Goal: Information Seeking & Learning: Find contact information

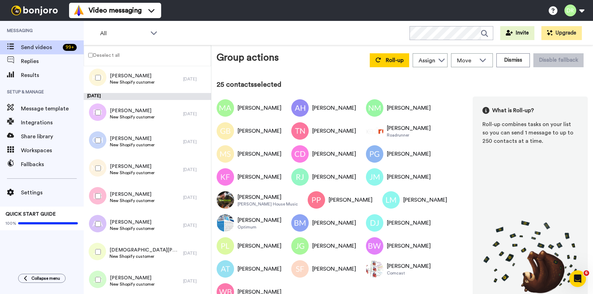
scroll to position [1413, 0]
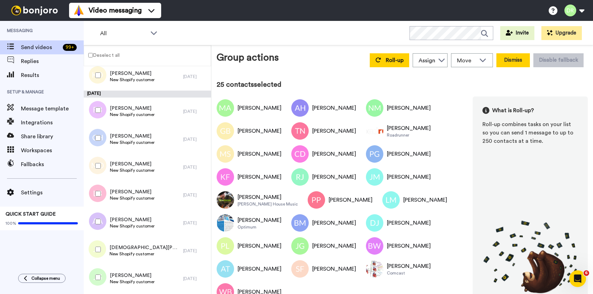
click at [507, 63] on button "Dismiss" at bounding box center [512, 60] width 33 height 14
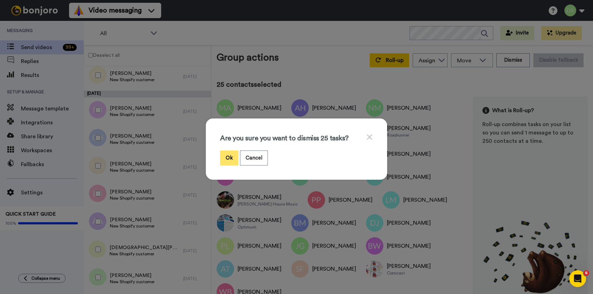
click at [234, 157] on button "Ok" at bounding box center [229, 158] width 18 height 15
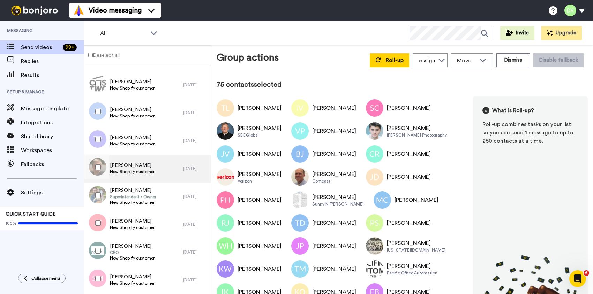
scroll to position [2046, 0]
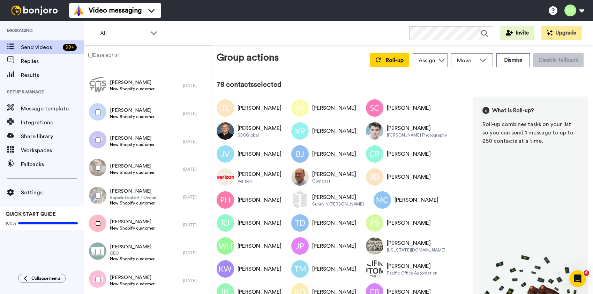
click at [97, 227] on div at bounding box center [96, 224] width 25 height 24
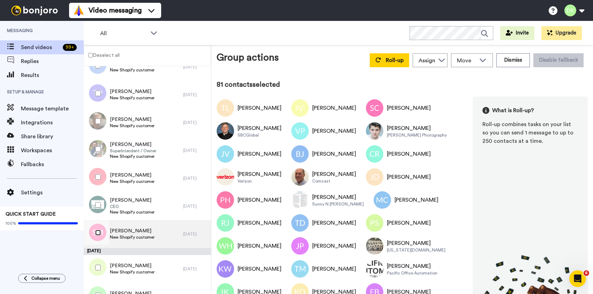
scroll to position [2116, 0]
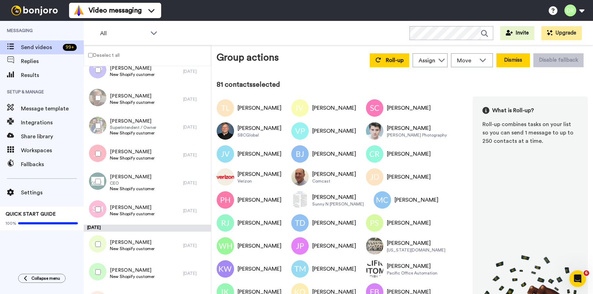
click at [518, 62] on button "Dismiss" at bounding box center [512, 60] width 33 height 14
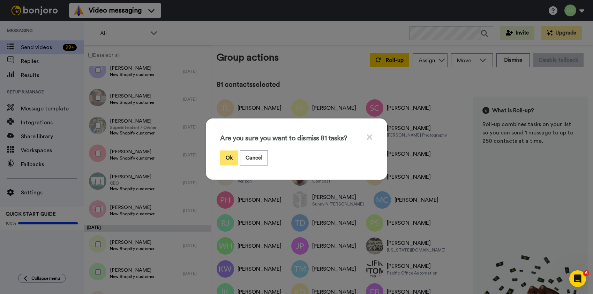
click at [229, 155] on button "Ok" at bounding box center [229, 158] width 18 height 15
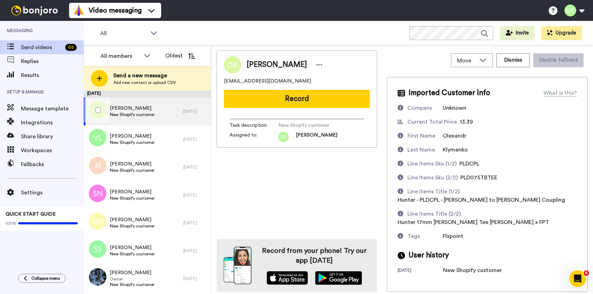
click at [137, 113] on span "New Shopify customer" at bounding box center [132, 115] width 45 height 6
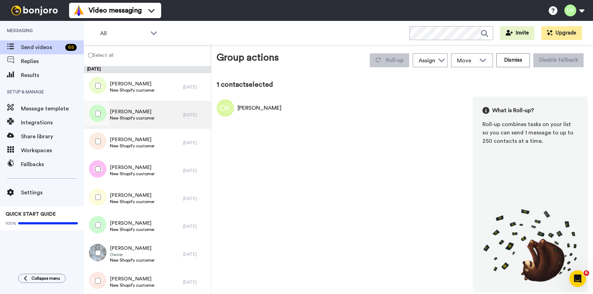
click at [119, 114] on span "[PERSON_NAME]" at bounding box center [132, 111] width 45 height 7
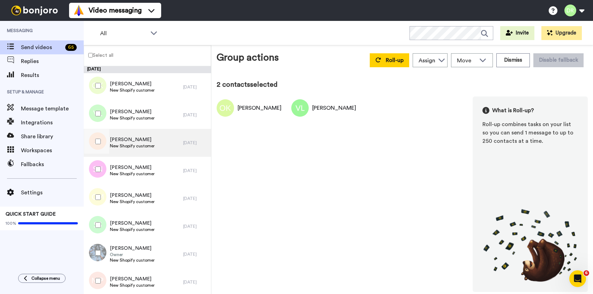
click at [123, 136] on div "[PERSON_NAME] New Shopify customer" at bounding box center [133, 143] width 99 height 28
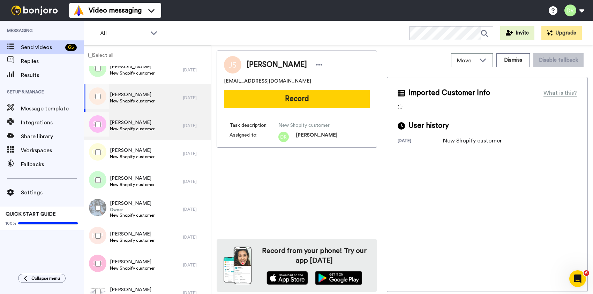
scroll to position [45, 0]
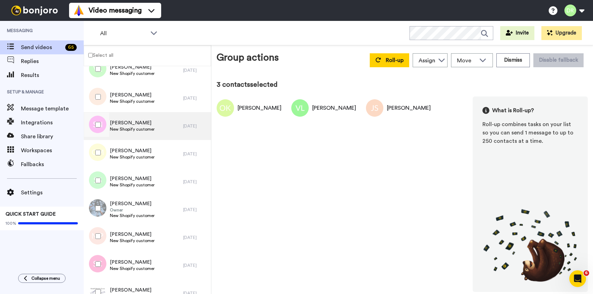
click at [127, 122] on span "[PERSON_NAME]" at bounding box center [132, 123] width 45 height 7
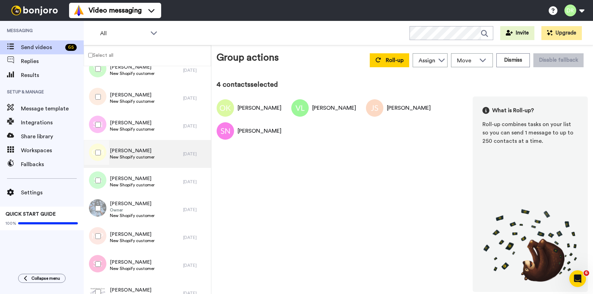
click at [138, 150] on span "[PERSON_NAME]" at bounding box center [132, 151] width 45 height 7
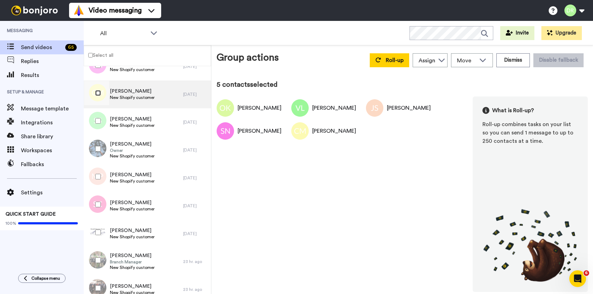
scroll to position [110, 0]
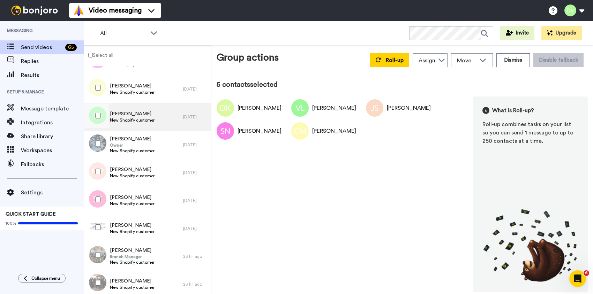
click at [135, 117] on span "[PERSON_NAME]" at bounding box center [132, 114] width 45 height 7
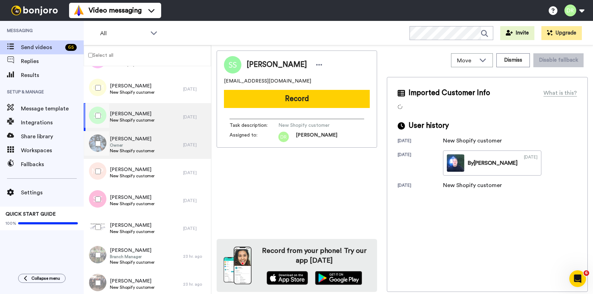
click at [129, 145] on span "Owner" at bounding box center [132, 146] width 45 height 6
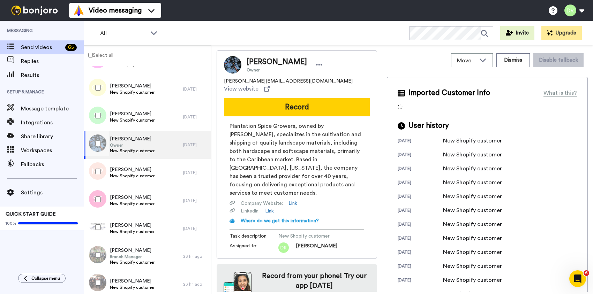
scroll to position [90, 0]
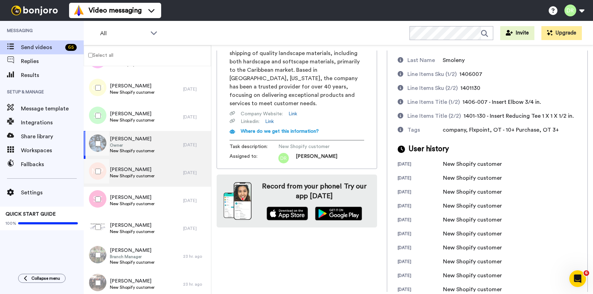
click at [128, 171] on span "[PERSON_NAME]" at bounding box center [132, 169] width 45 height 7
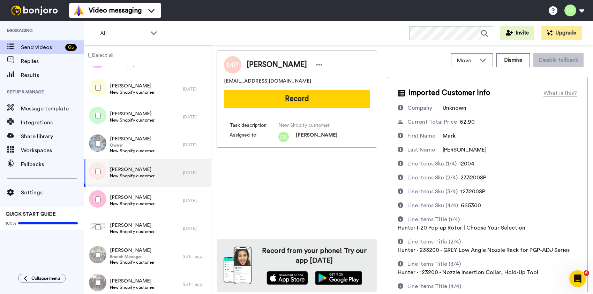
scroll to position [66, 0]
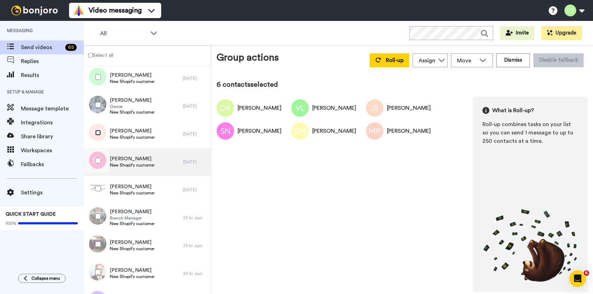
scroll to position [162, 0]
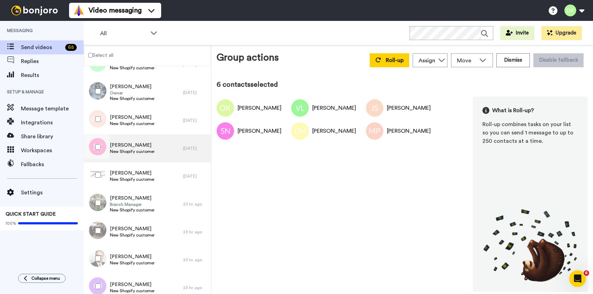
click at [128, 149] on span "New Shopify customer" at bounding box center [132, 152] width 45 height 6
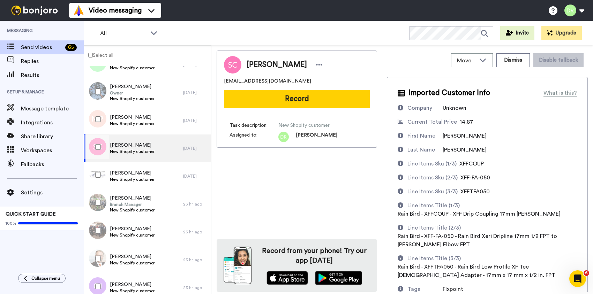
scroll to position [46, 0]
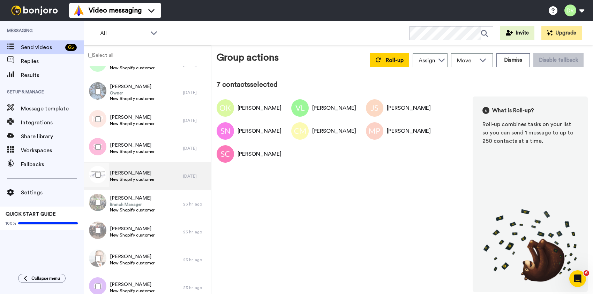
click at [124, 172] on span "[PERSON_NAME]" at bounding box center [132, 173] width 45 height 7
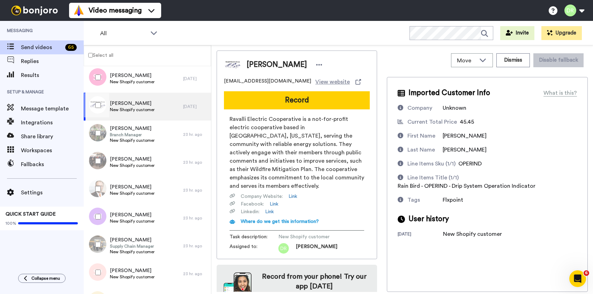
scroll to position [17, 0]
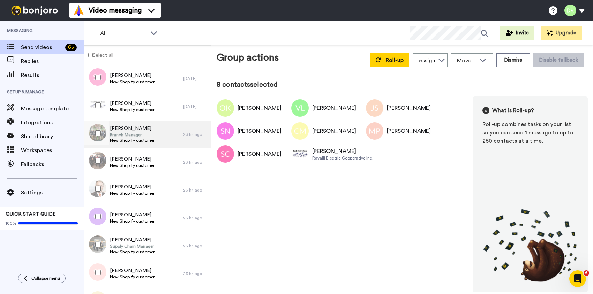
click at [118, 128] on span "[PERSON_NAME]" at bounding box center [132, 128] width 45 height 7
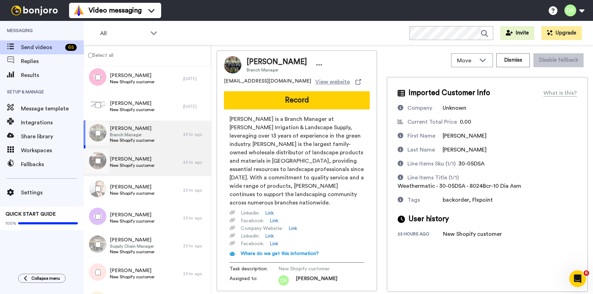
click at [120, 153] on div "[PERSON_NAME] New Shopify customer" at bounding box center [133, 163] width 99 height 28
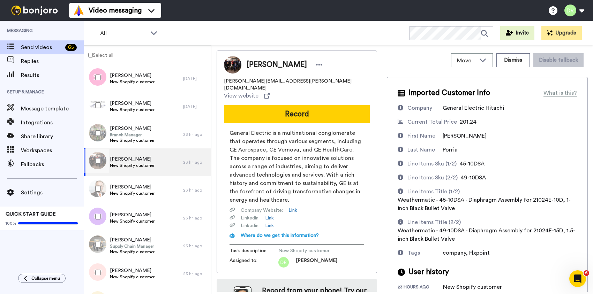
scroll to position [26, 0]
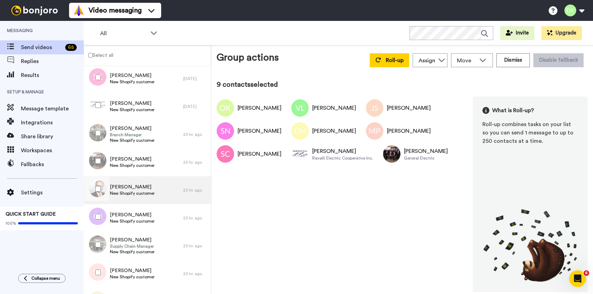
click at [146, 192] on span "New Shopify customer" at bounding box center [132, 194] width 45 height 6
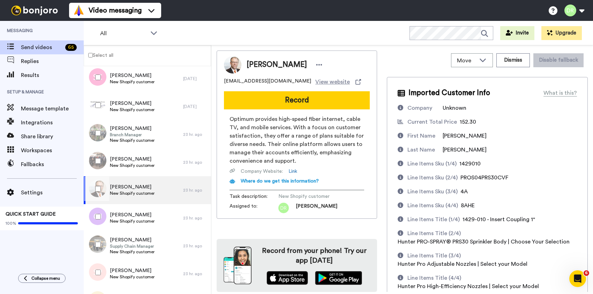
scroll to position [58, 0]
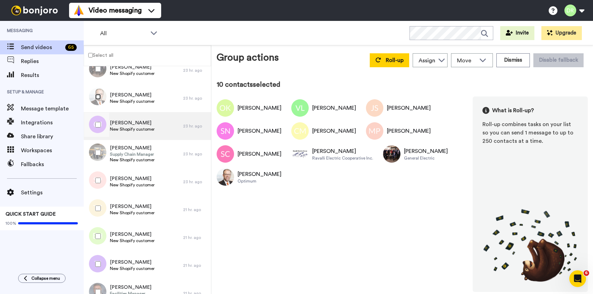
scroll to position [326, 0]
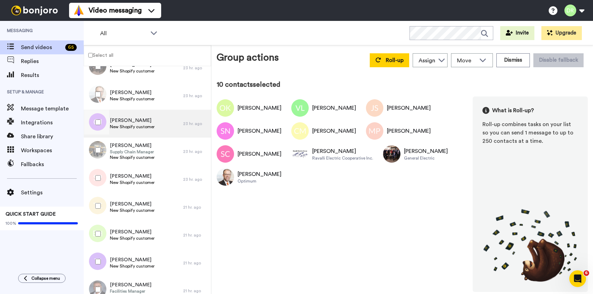
click at [134, 121] on span "[PERSON_NAME]" at bounding box center [132, 120] width 45 height 7
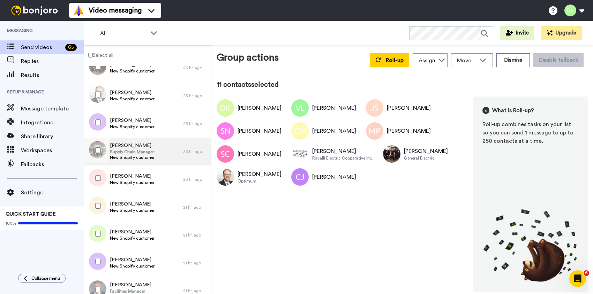
click at [127, 149] on span "[PERSON_NAME]" at bounding box center [132, 145] width 45 height 7
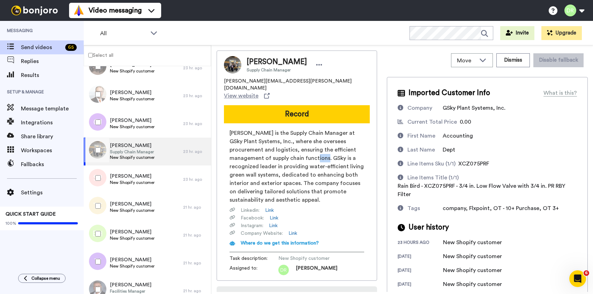
drag, startPoint x: 290, startPoint y: 144, endPoint x: 302, endPoint y: 144, distance: 12.2
click at [302, 144] on span "[PERSON_NAME] is the Supply Chain Manager at GSky Plant Systems, Inc., where sh…" at bounding box center [297, 166] width 135 height 75
copy span "GSky"
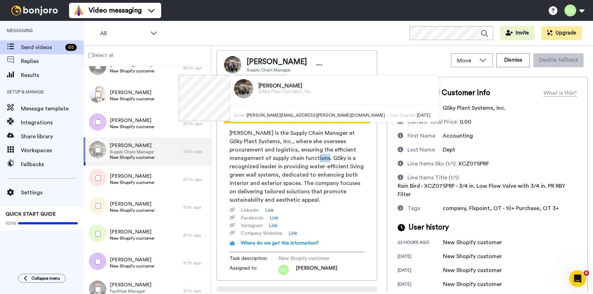
click at [234, 67] on img at bounding box center [232, 64] width 17 height 17
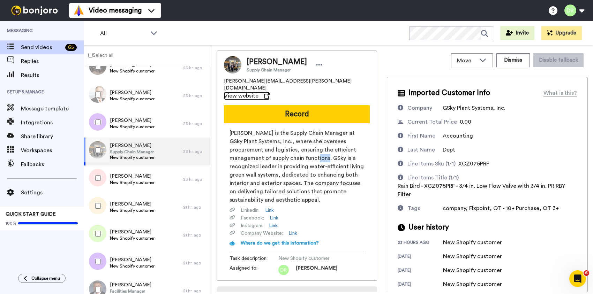
click at [258, 92] on span "View website" at bounding box center [241, 96] width 35 height 8
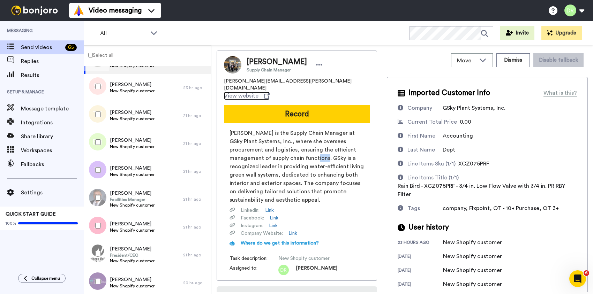
scroll to position [418, 0]
